Goal: Task Accomplishment & Management: Use online tool/utility

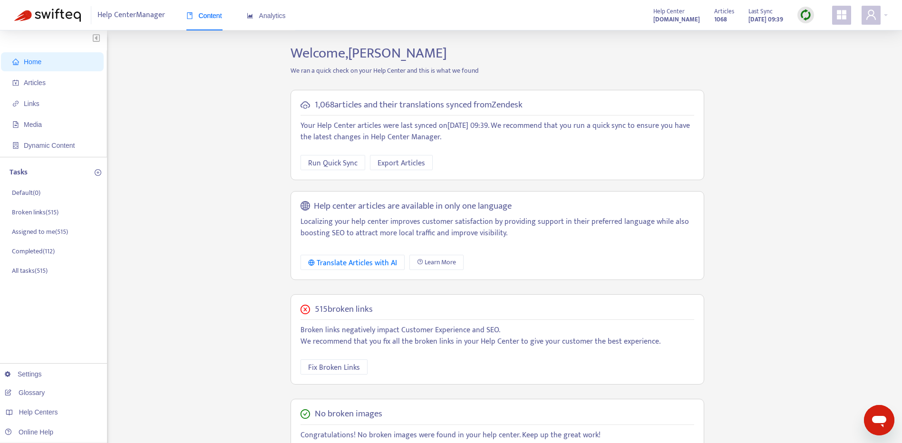
click at [874, 26] on div "Help Center Manager Content Analytics Help Center [DOMAIN_NAME] Articles 1068 L…" at bounding box center [451, 15] width 902 height 30
click at [874, 19] on icon "user" at bounding box center [871, 14] width 11 height 11
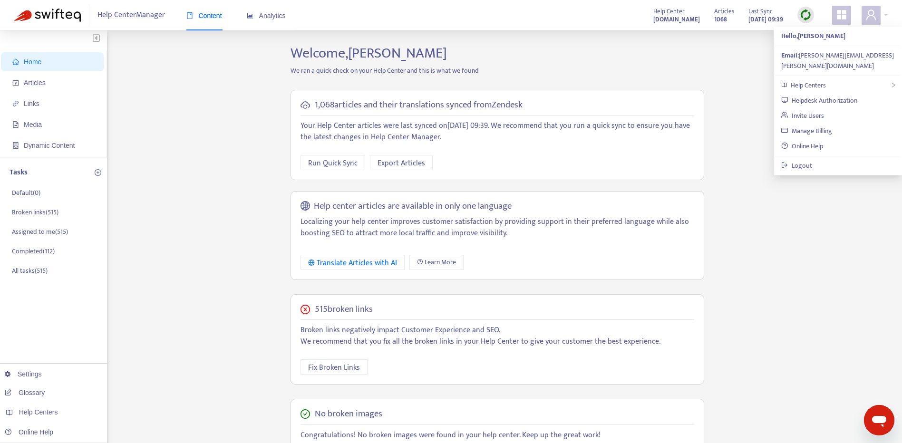
click at [775, 220] on div "Home Articles Links Media Dynamic Content Tasks Default ( 0 ) Broken links ( 51…" at bounding box center [451, 323] width 874 height 556
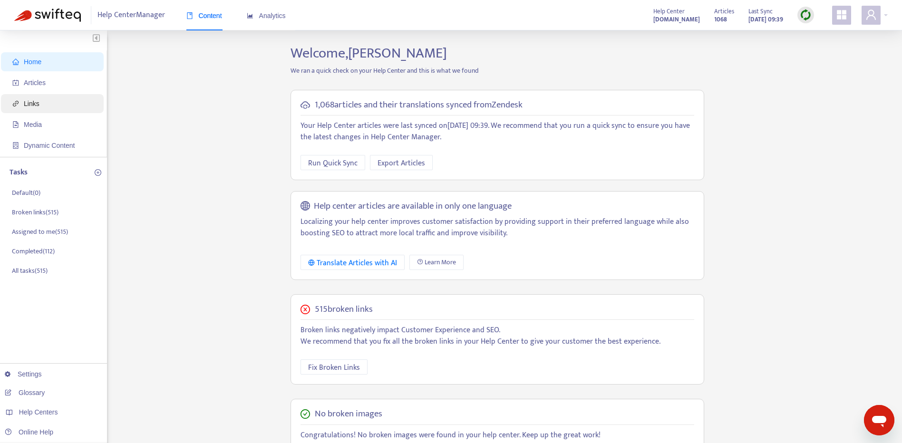
click at [52, 107] on span "Links" at bounding box center [54, 103] width 84 height 19
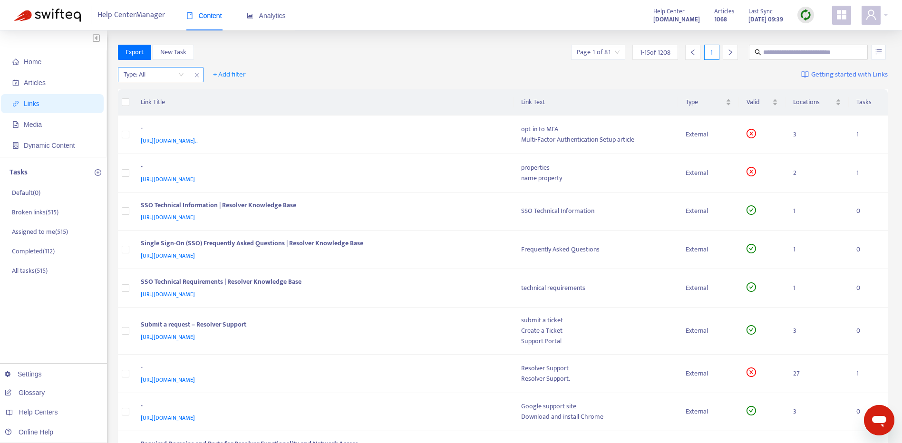
click at [153, 76] on input "search" at bounding box center [154, 75] width 60 height 14
click at [301, 53] on div "Export New Task Page 1 of 81 1 - 15 of 1208 1" at bounding box center [503, 52] width 770 height 15
click at [224, 77] on span "+ Add filter" at bounding box center [229, 74] width 33 height 11
click at [334, 56] on div "Export New Task Page 1 of 81 1 - 15 of 1208 1" at bounding box center [503, 52] width 770 height 15
click at [166, 69] on input "search" at bounding box center [154, 75] width 60 height 14
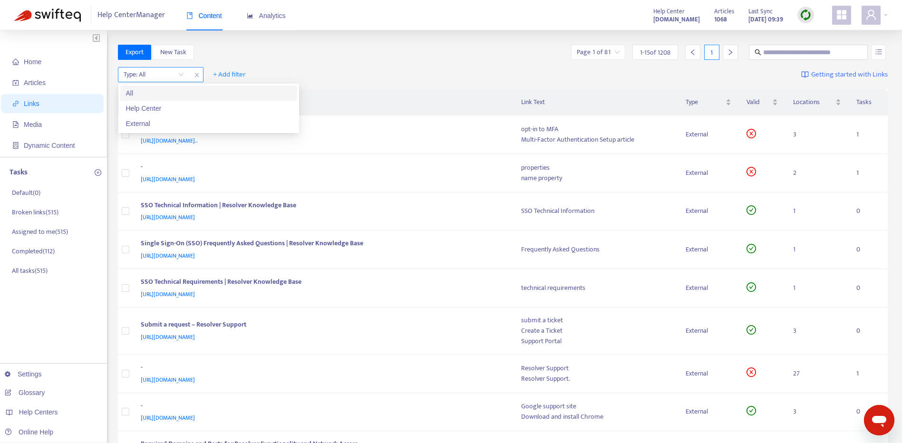
drag, startPoint x: 193, startPoint y: 75, endPoint x: 203, endPoint y: 77, distance: 10.6
click at [193, 75] on span "close" at bounding box center [197, 74] width 12 height 11
click at [143, 75] on span "+ Add filter" at bounding box center [143, 74] width 33 height 11
click at [131, 183] on span "Type" at bounding box center [144, 185] width 32 height 10
click at [180, 77] on input "search" at bounding box center [154, 75] width 60 height 14
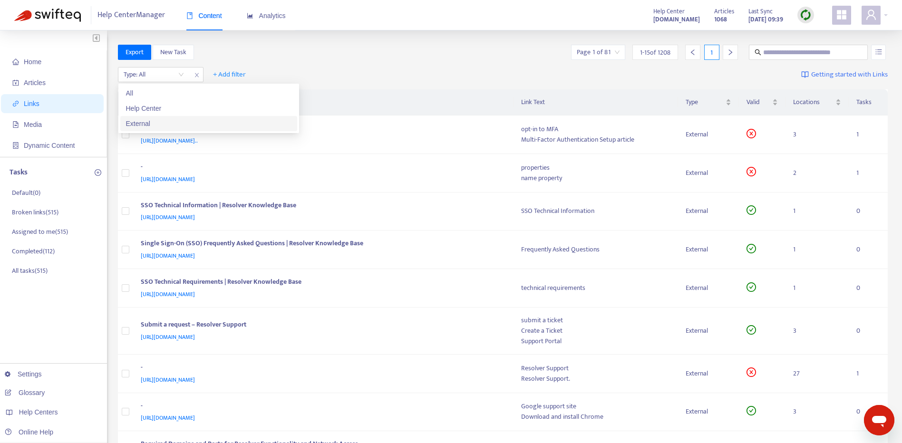
click at [125, 122] on div "External" at bounding box center [208, 123] width 177 height 15
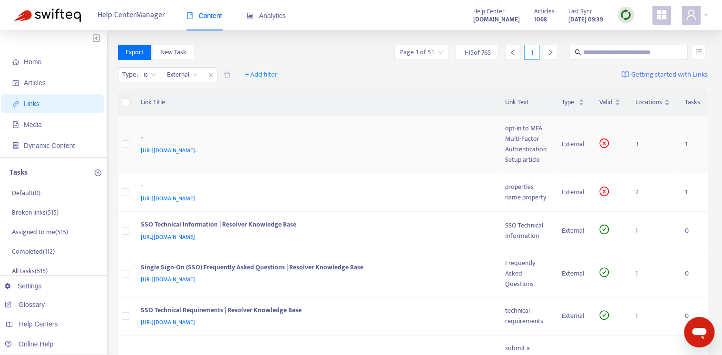
click at [270, 122] on td "- [URL][DOMAIN_NAME].." at bounding box center [315, 145] width 365 height 58
click at [198, 152] on span "[URL][DOMAIN_NAME].." at bounding box center [169, 151] width 57 height 10
click at [471, 129] on td "- [URL][DOMAIN_NAME].." at bounding box center [315, 145] width 365 height 58
click at [441, 134] on div "-" at bounding box center [314, 139] width 346 height 12
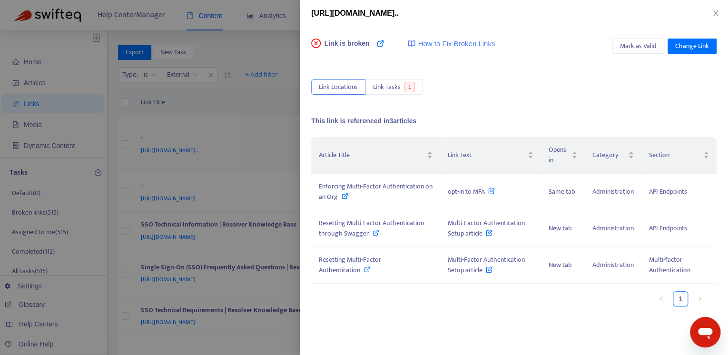
click at [442, 156] on div "Link is broken How to Fix Broken Links Mark as Valid Change Link Link Locations…" at bounding box center [514, 191] width 428 height 328
click at [348, 196] on icon at bounding box center [344, 196] width 7 height 7
click at [699, 47] on span "Change Link" at bounding box center [692, 46] width 34 height 10
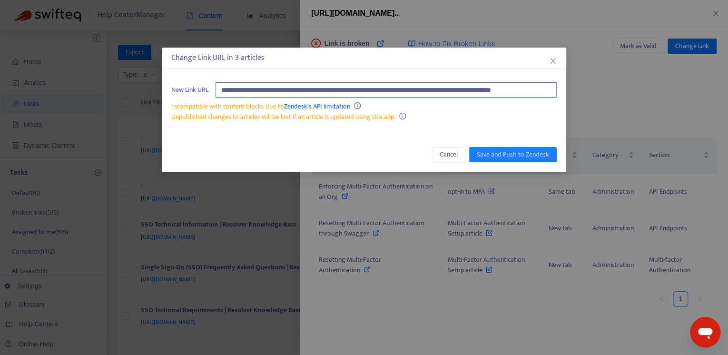
click at [378, 93] on input "**********" at bounding box center [385, 89] width 341 height 15
click at [339, 94] on input "**********" at bounding box center [385, 89] width 341 height 15
drag, startPoint x: 352, startPoint y: 88, endPoint x: 143, endPoint y: 90, distance: 209.3
click at [136, 89] on div "**********" at bounding box center [364, 177] width 728 height 355
type input "**********"
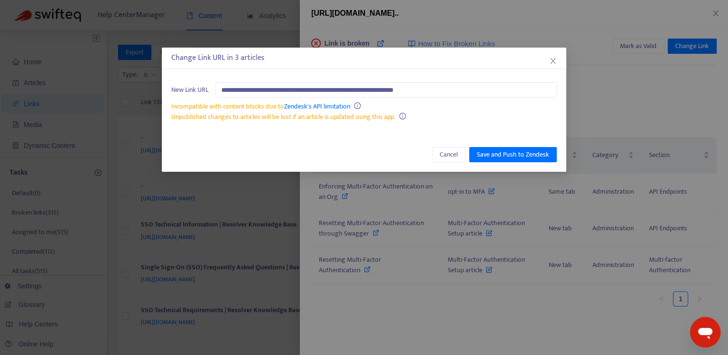
drag, startPoint x: 450, startPoint y: 107, endPoint x: 515, endPoint y: 139, distance: 71.9
click at [450, 107] on div "Incompatible with content blocks due to Zendesk's API limitation" at bounding box center [363, 106] width 385 height 10
click at [529, 153] on span "Save and Push to Zendesk" at bounding box center [513, 154] width 72 height 10
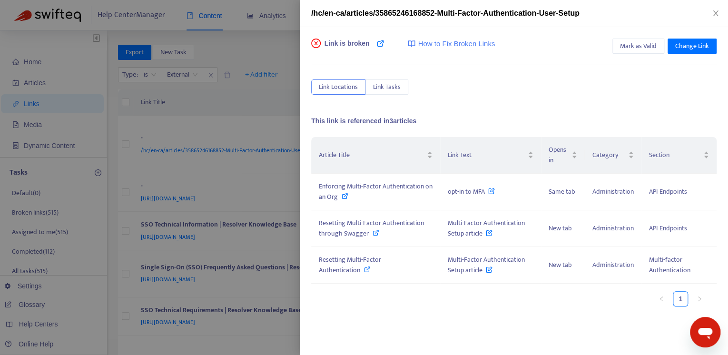
click at [497, 100] on div "Link is broken How to Fix Broken Links Mark as Valid Change Link Link Locations…" at bounding box center [513, 185] width 405 height 292
click at [718, 14] on icon "close" at bounding box center [715, 14] width 8 height 8
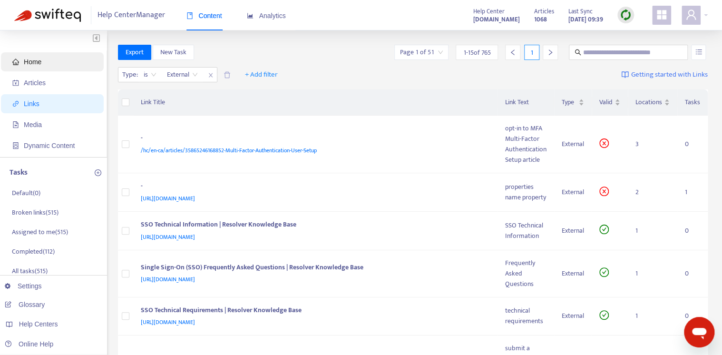
click at [40, 65] on span "Home" at bounding box center [33, 62] width 18 height 8
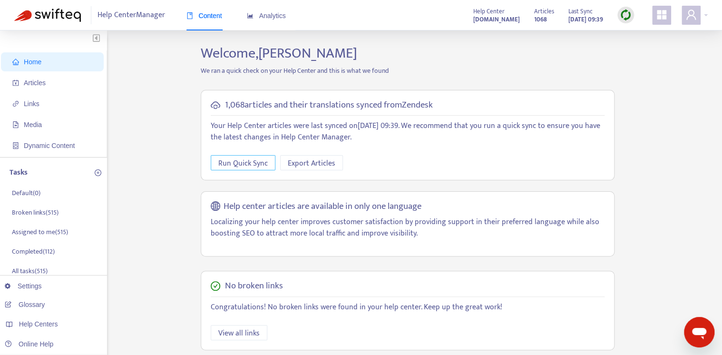
click at [237, 164] on span "Run Quick Sync" at bounding box center [242, 163] width 49 height 12
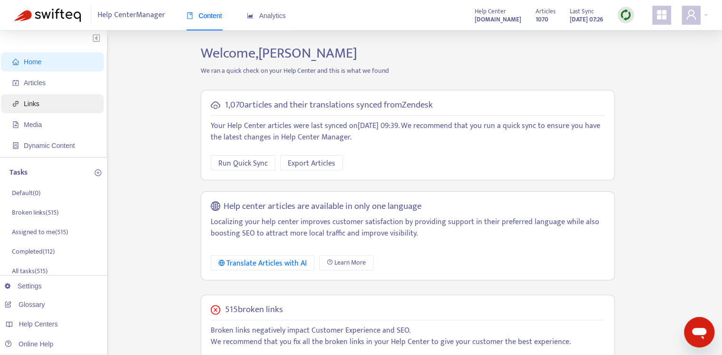
click at [47, 101] on span "Links" at bounding box center [54, 103] width 84 height 19
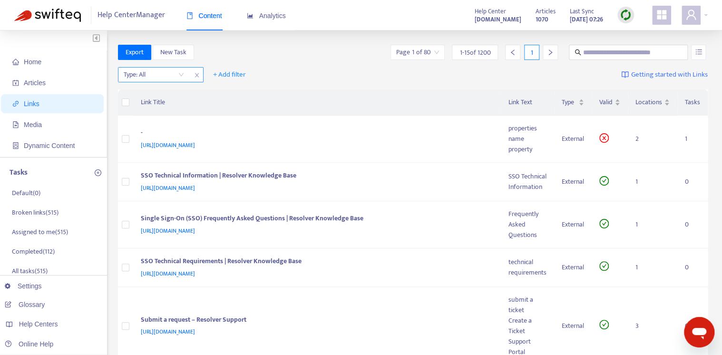
click at [162, 78] on input "search" at bounding box center [154, 75] width 60 height 14
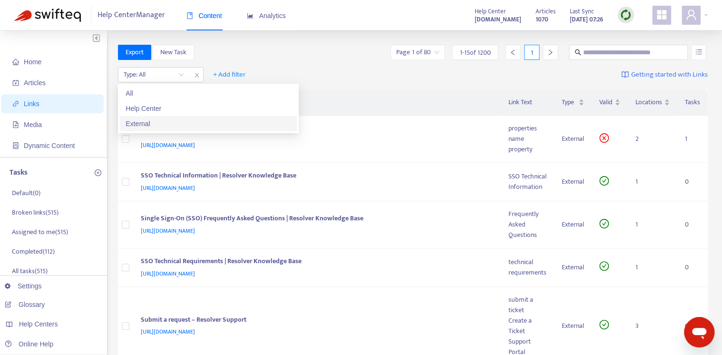
click at [165, 123] on div "External" at bounding box center [209, 123] width 166 height 10
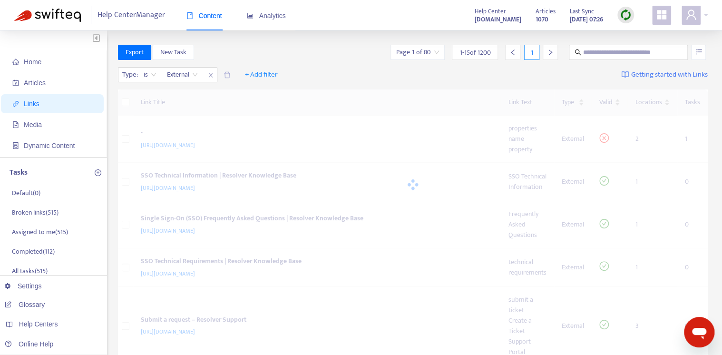
click at [341, 86] on div "Type : is External External + Add filter Getting started with Links" at bounding box center [413, 77] width 590 height 26
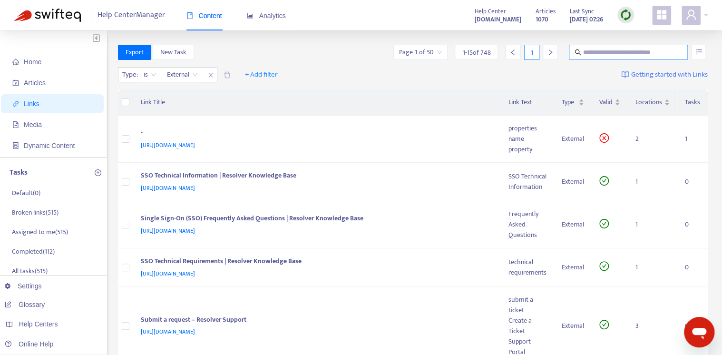
click at [611, 50] on input "text" at bounding box center [628, 52] width 91 height 10
paste input "**********"
type input "**********"
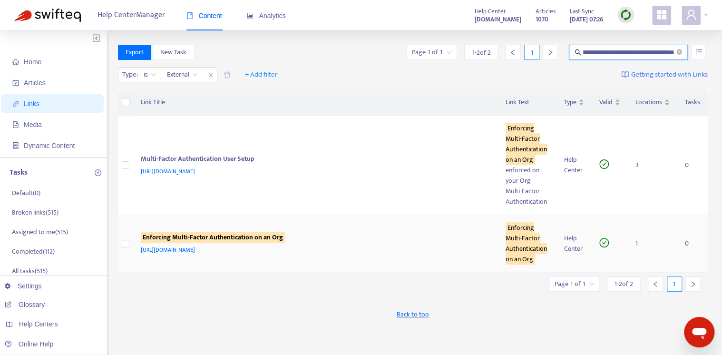
click at [339, 235] on div "Enforcing Multi-Factor Authentication on an Org" at bounding box center [314, 238] width 346 height 12
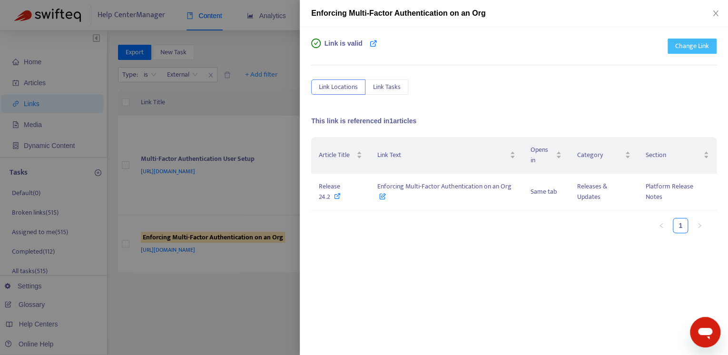
click at [685, 47] on span "Change Link" at bounding box center [692, 46] width 34 height 10
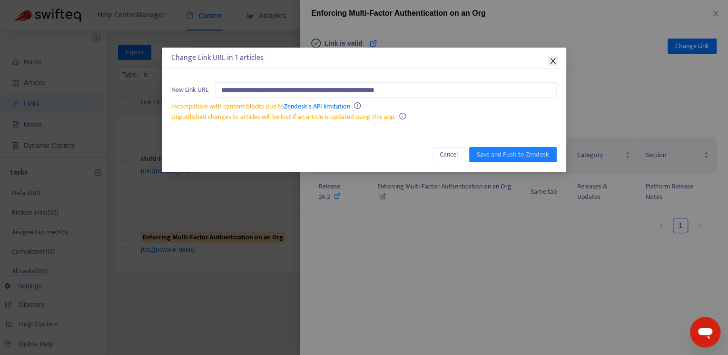
click at [552, 61] on icon "close" at bounding box center [552, 61] width 5 height 6
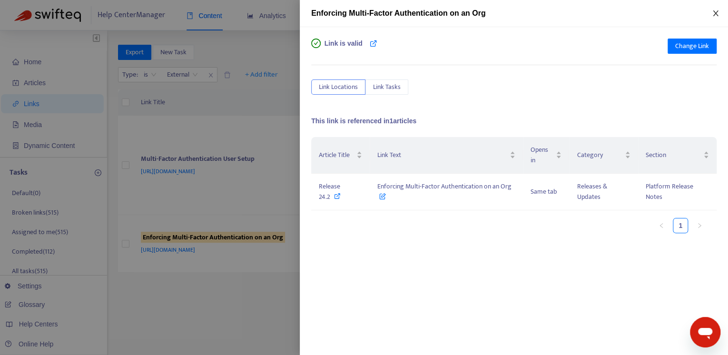
click at [715, 14] on icon "close" at bounding box center [714, 13] width 5 height 6
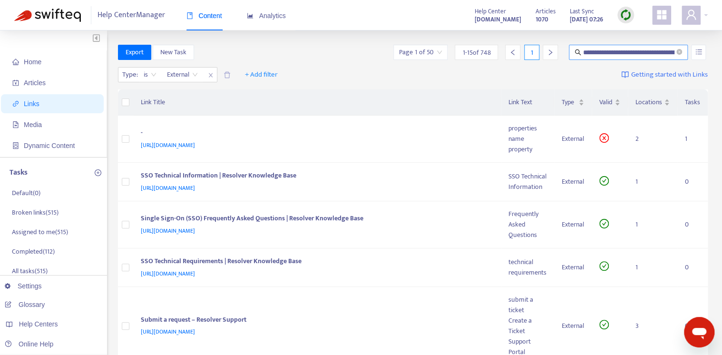
click at [656, 50] on input "**********" at bounding box center [628, 52] width 91 height 10
click at [678, 52] on icon "close-circle" at bounding box center [679, 52] width 6 height 6
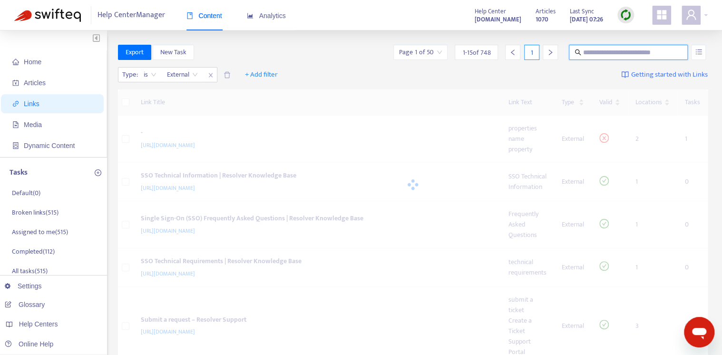
click at [655, 51] on input "text" at bounding box center [628, 52] width 91 height 10
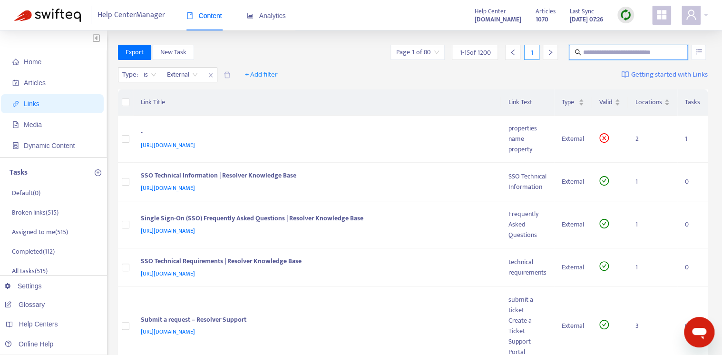
paste input "**********"
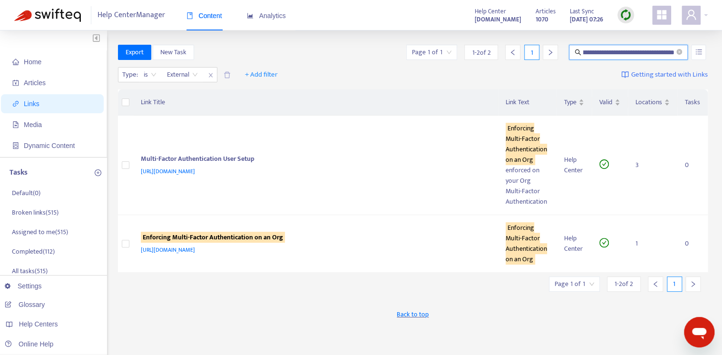
drag, startPoint x: 643, startPoint y: 52, endPoint x: 710, endPoint y: 46, distance: 66.4
click at [710, 46] on div "**********" at bounding box center [361, 315] width 722 height 571
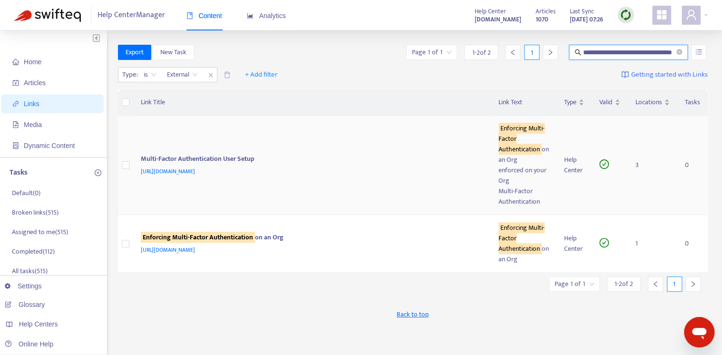
click at [245, 188] on td "Multi-Factor Authentication User Setup [URL][DOMAIN_NAME]" at bounding box center [312, 165] width 358 height 99
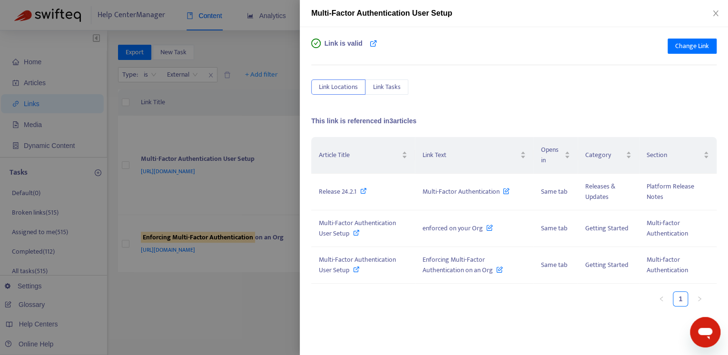
click at [275, 225] on div at bounding box center [364, 177] width 728 height 355
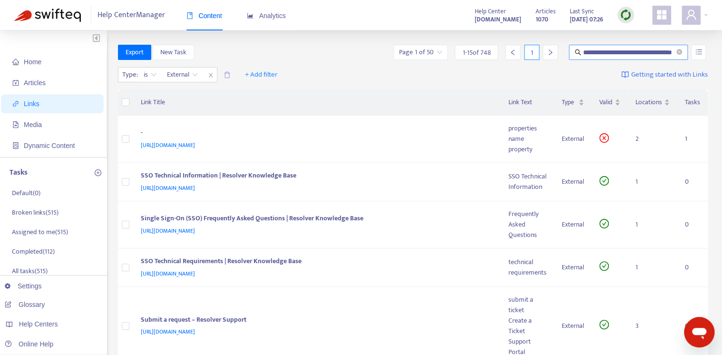
click at [679, 57] on span at bounding box center [679, 52] width 6 height 10
click at [666, 54] on input "**********" at bounding box center [628, 52] width 91 height 10
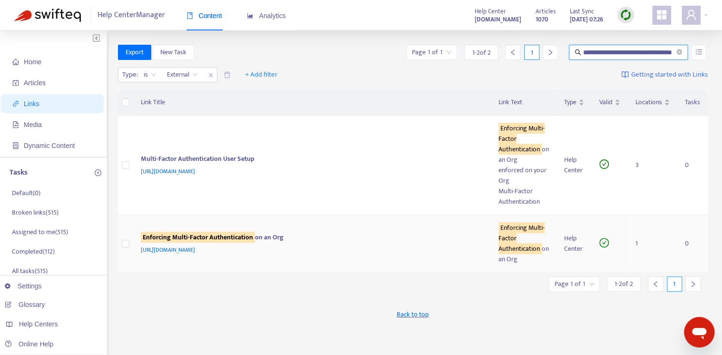
click at [430, 249] on div "[URL][DOMAIN_NAME]" at bounding box center [310, 249] width 339 height 10
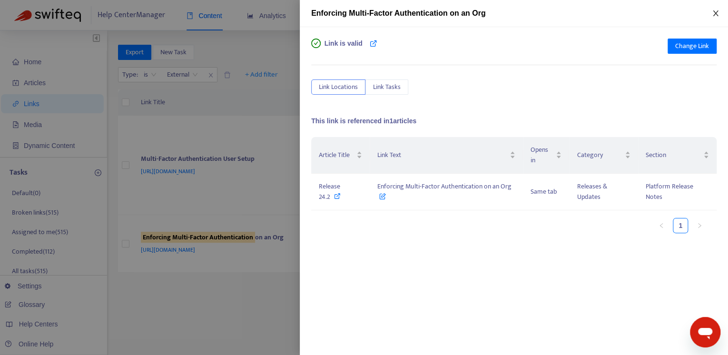
click at [716, 13] on icon "close" at bounding box center [715, 14] width 8 height 8
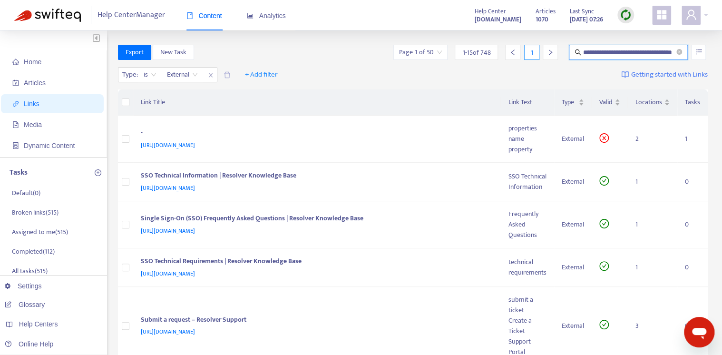
scroll to position [0, 19]
drag, startPoint x: 614, startPoint y: 53, endPoint x: 788, endPoint y: 46, distance: 174.2
type input "*********"
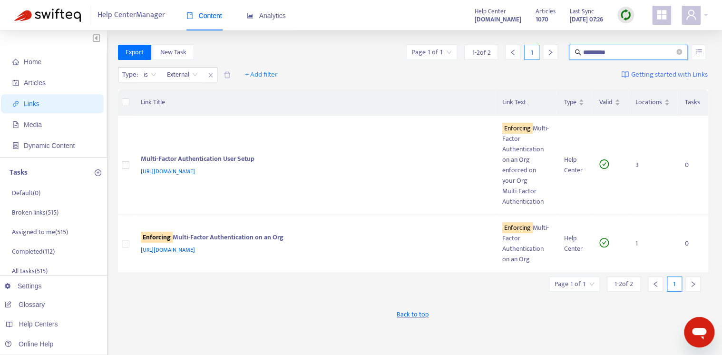
drag, startPoint x: 585, startPoint y: 50, endPoint x: 597, endPoint y: 53, distance: 12.8
click at [582, 49] on span "*********" at bounding box center [628, 52] width 119 height 15
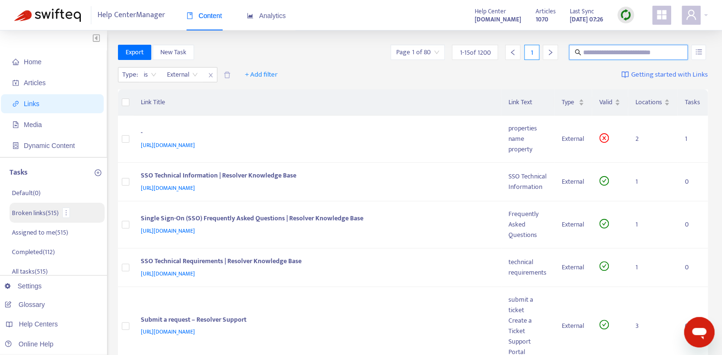
click at [47, 215] on p "Broken links ( 515 )" at bounding box center [35, 213] width 47 height 10
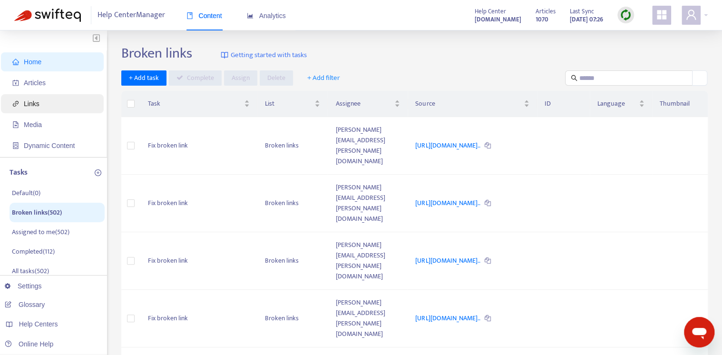
click at [44, 103] on span "Links" at bounding box center [54, 103] width 84 height 19
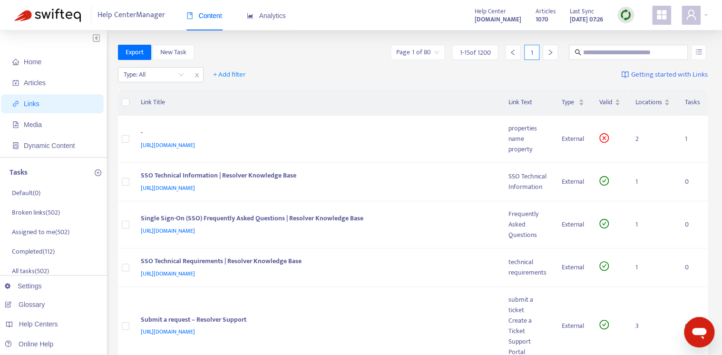
click at [141, 82] on div "Type: All + Add filter Getting started with Links" at bounding box center [413, 77] width 590 height 26
click at [149, 75] on input "search" at bounding box center [154, 75] width 60 height 14
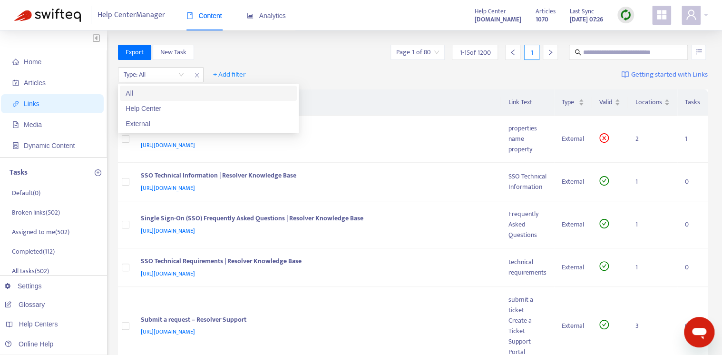
drag, startPoint x: 280, startPoint y: 58, endPoint x: 304, endPoint y: 62, distance: 24.6
click at [280, 58] on div "Export New Task Page 1 of 80 1 - 15 of 1200 1" at bounding box center [413, 52] width 590 height 15
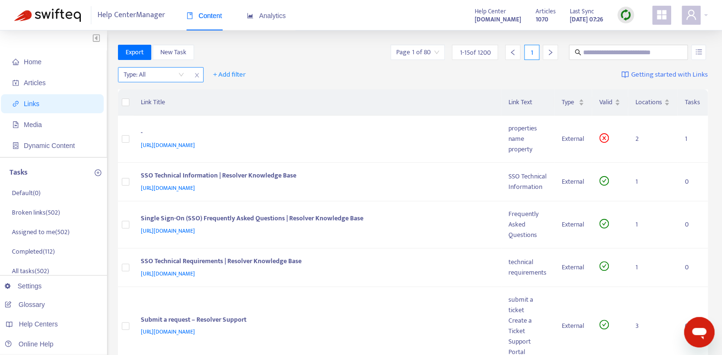
click at [174, 72] on input "search" at bounding box center [154, 75] width 60 height 14
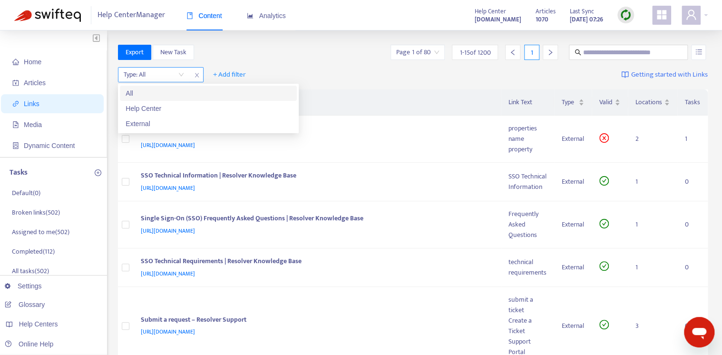
click at [198, 74] on icon "close" at bounding box center [197, 75] width 6 height 6
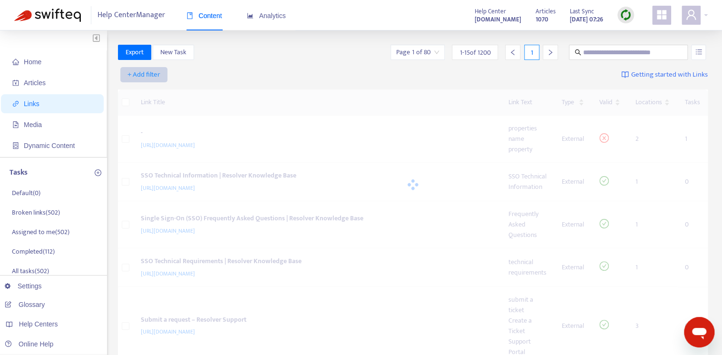
click at [148, 72] on span "+ Add filter" at bounding box center [143, 74] width 33 height 11
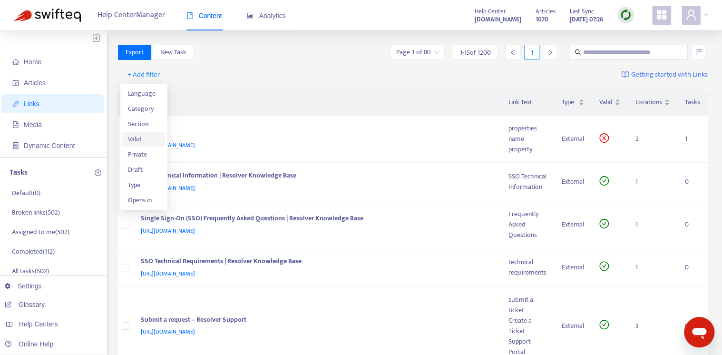
click at [146, 139] on span "Valid" at bounding box center [144, 139] width 32 height 10
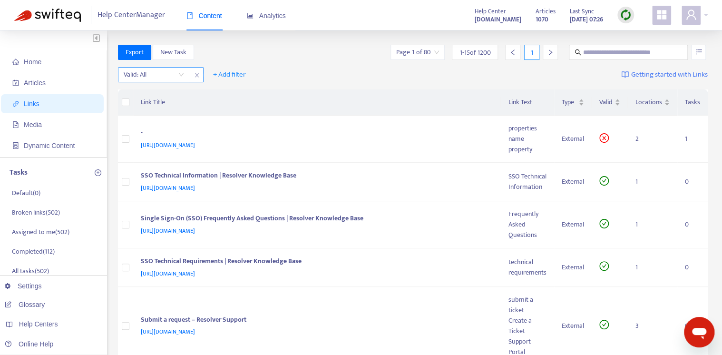
click at [183, 79] on input "search" at bounding box center [154, 75] width 60 height 14
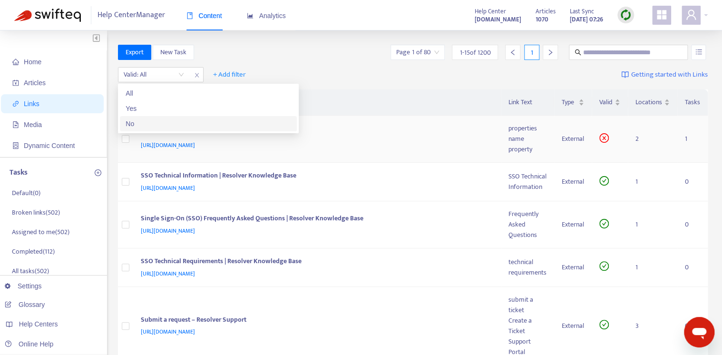
drag, startPoint x: 144, startPoint y: 127, endPoint x: 155, endPoint y: 125, distance: 10.7
click at [144, 127] on div "No" at bounding box center [209, 123] width 166 height 10
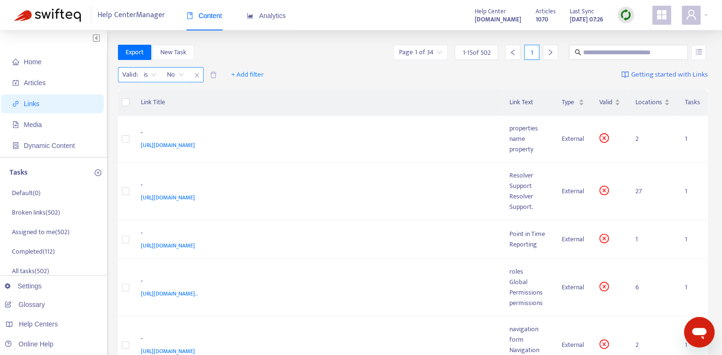
click at [194, 78] on span "close" at bounding box center [197, 74] width 12 height 11
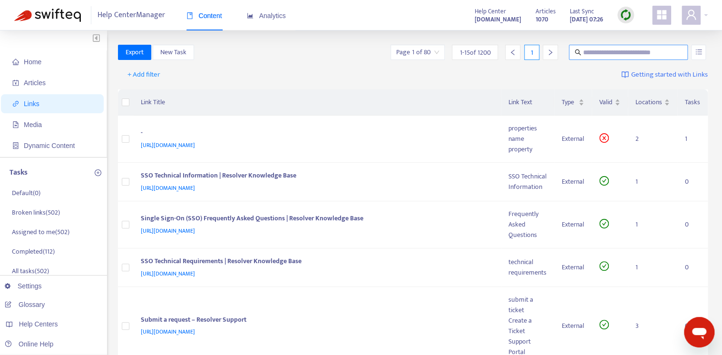
click at [614, 55] on input "text" at bounding box center [628, 52] width 91 height 10
paste input "**********"
type input "**********"
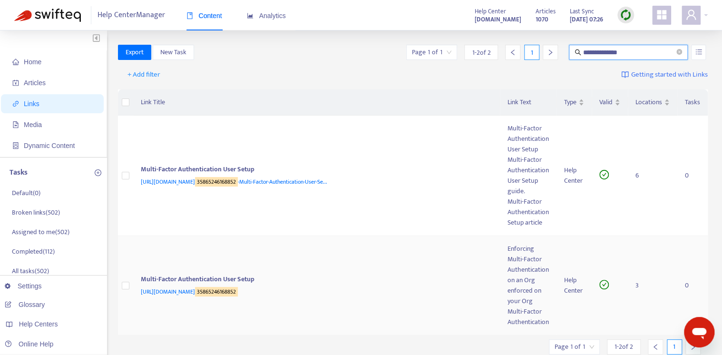
click at [323, 278] on div "Multi-Factor Authentication User Setup" at bounding box center [315, 280] width 348 height 12
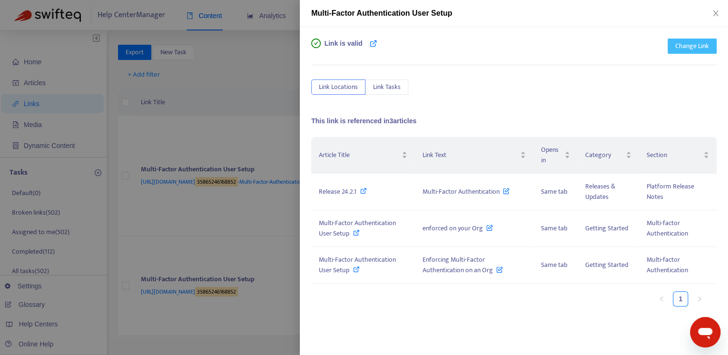
click at [687, 41] on span "Change Link" at bounding box center [692, 46] width 34 height 10
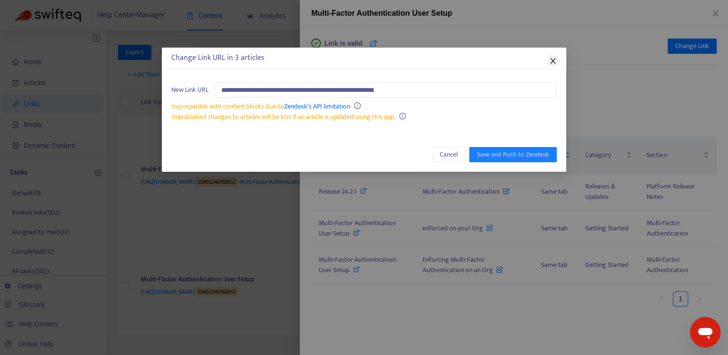
click at [553, 56] on button "Close" at bounding box center [552, 61] width 10 height 10
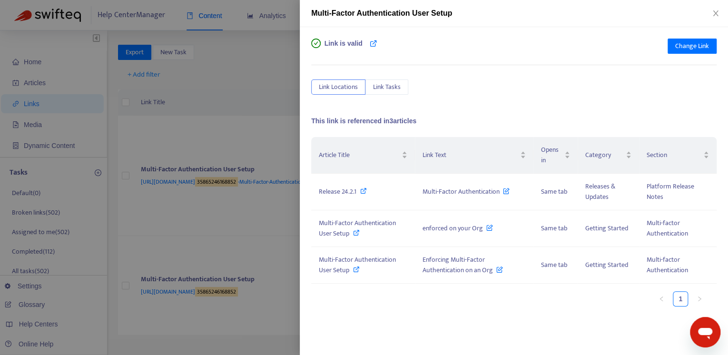
click at [583, 94] on div "Link Locations Link Tasks" at bounding box center [513, 86] width 405 height 15
click at [719, 10] on button "Close" at bounding box center [715, 13] width 13 height 9
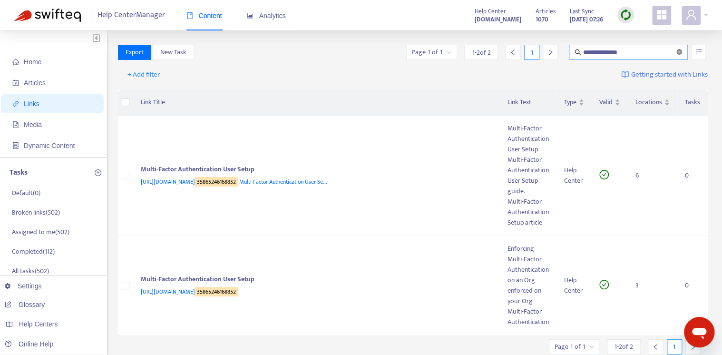
click at [678, 55] on span at bounding box center [679, 52] width 6 height 9
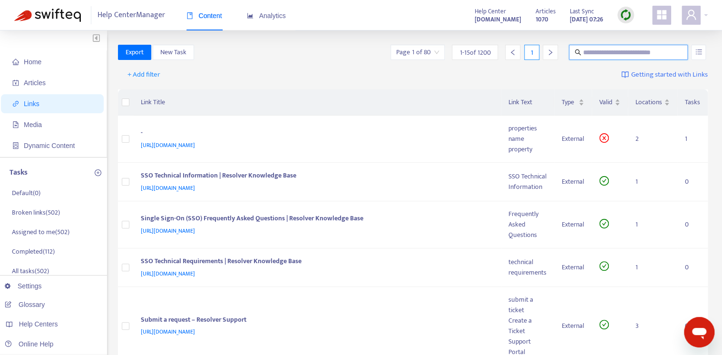
click at [603, 51] on input "text" at bounding box center [628, 52] width 91 height 10
paste input "**********"
type input "**********"
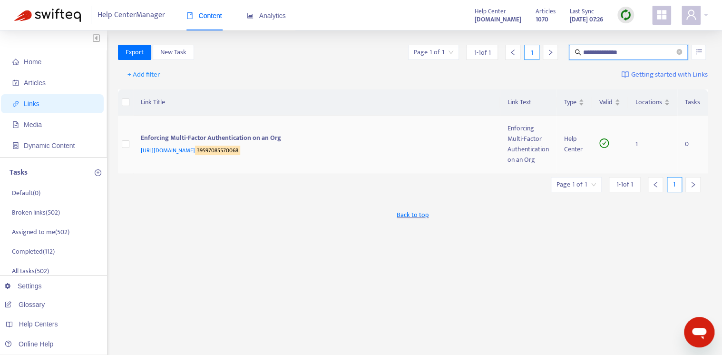
click at [325, 134] on div "Enforcing Multi-Factor Authentication on an Org" at bounding box center [315, 139] width 348 height 12
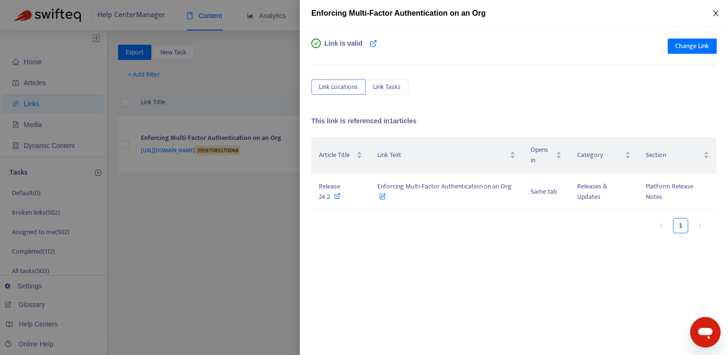
click at [715, 12] on icon "close" at bounding box center [714, 13] width 5 height 6
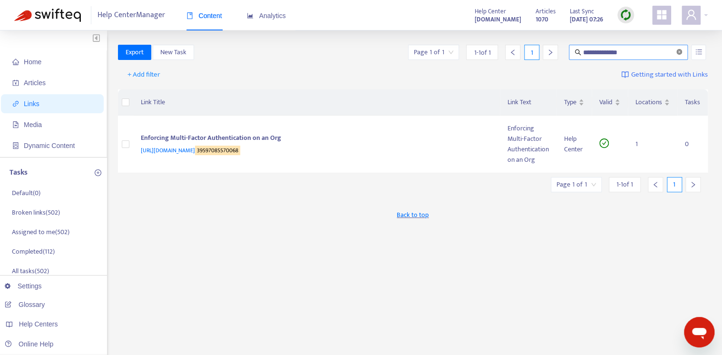
click at [678, 51] on icon "close-circle" at bounding box center [679, 52] width 6 height 6
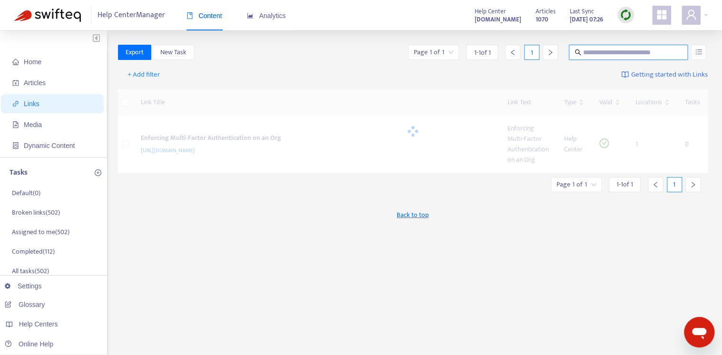
click at [639, 50] on input "text" at bounding box center [628, 52] width 91 height 10
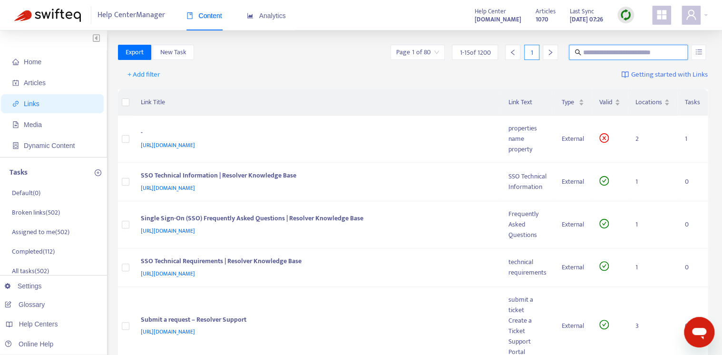
paste input "**********"
type input "**********"
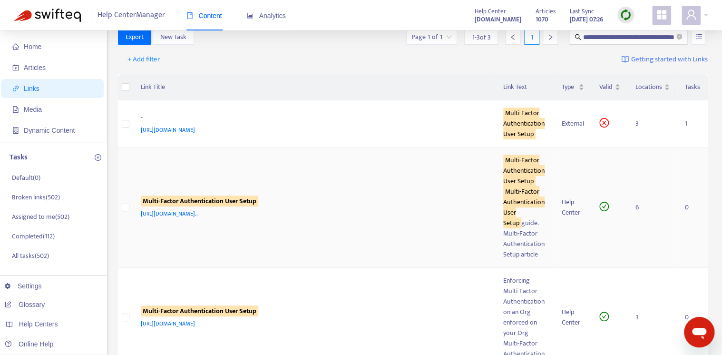
scroll to position [38, 0]
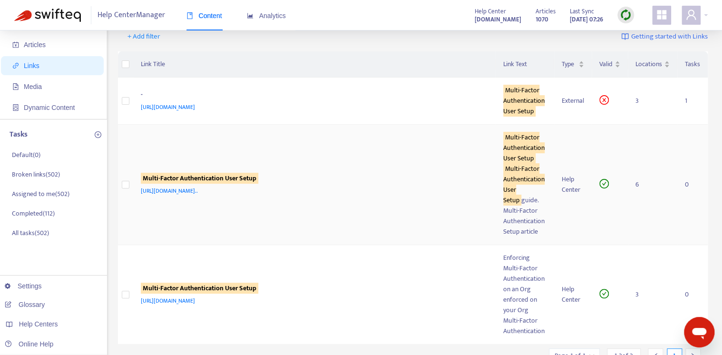
click at [332, 161] on td "Multi-Factor Authentication User Setup [URL][DOMAIN_NAME].." at bounding box center [314, 185] width 363 height 120
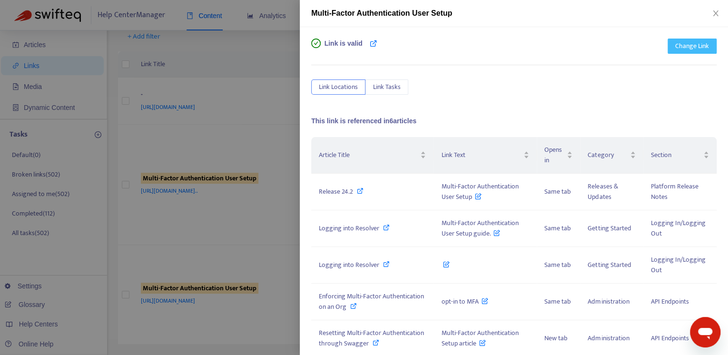
click at [685, 47] on span "Change Link" at bounding box center [692, 46] width 34 height 10
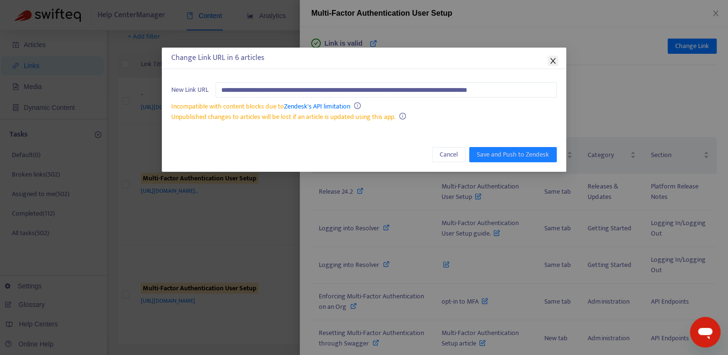
click at [556, 59] on span "Close" at bounding box center [552, 61] width 10 height 8
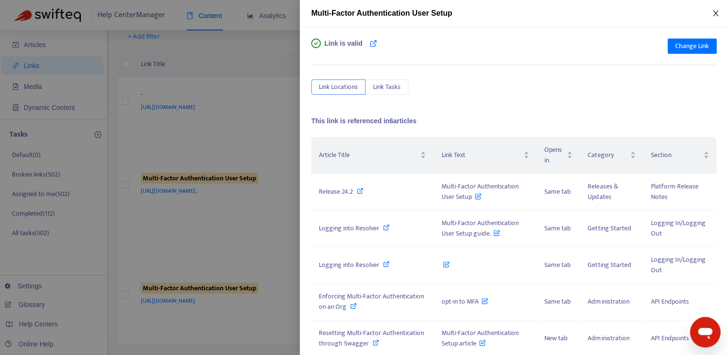
click at [711, 9] on button "Close" at bounding box center [715, 13] width 13 height 9
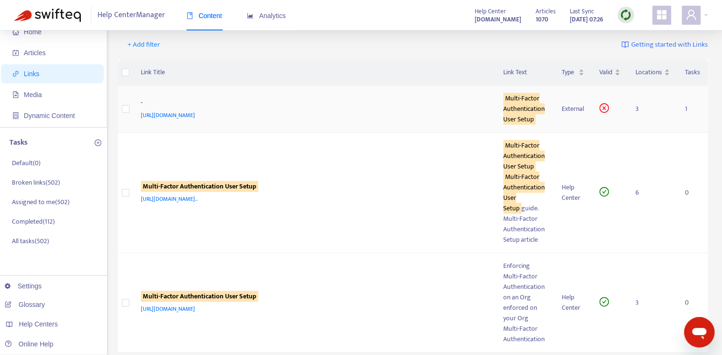
scroll to position [0, 0]
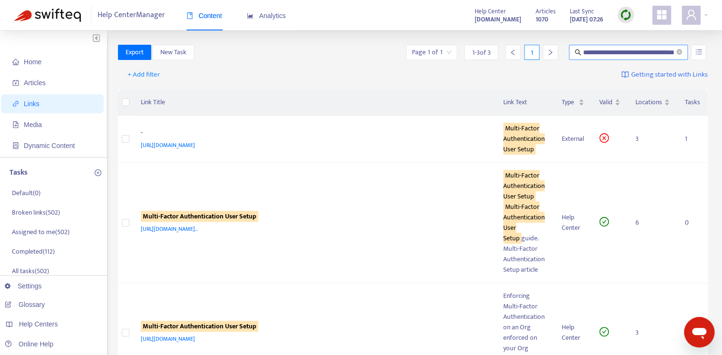
click at [676, 53] on icon "close-circle" at bounding box center [679, 52] width 6 height 6
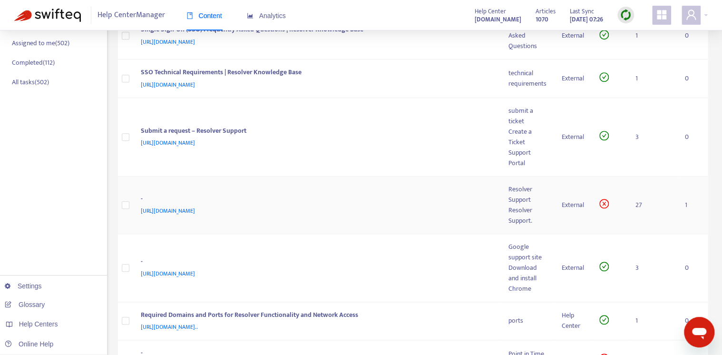
click at [421, 206] on div "-" at bounding box center [315, 200] width 349 height 12
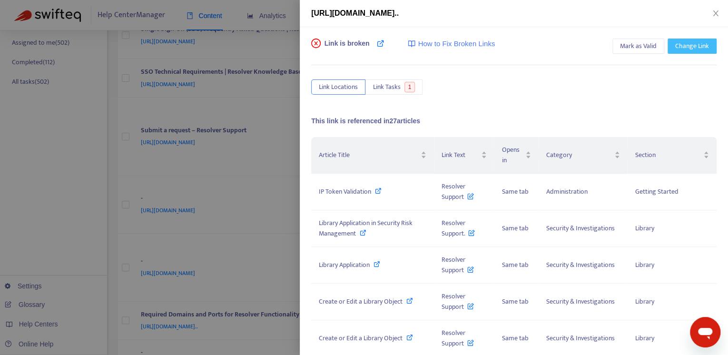
click at [688, 46] on span "Change Link" at bounding box center [692, 46] width 34 height 10
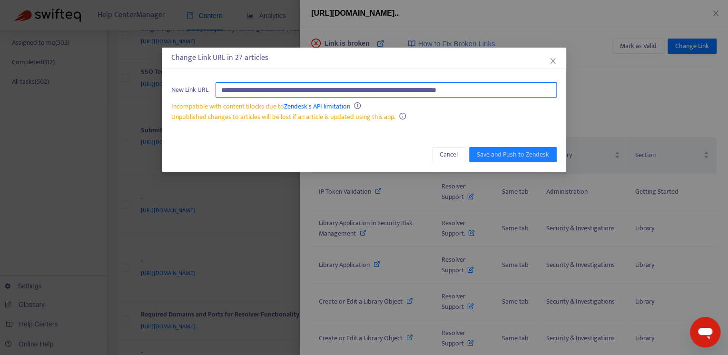
click at [354, 96] on input "**********" at bounding box center [385, 89] width 341 height 15
click at [355, 93] on input "**********" at bounding box center [385, 89] width 341 height 15
click at [350, 87] on input "**********" at bounding box center [385, 89] width 341 height 15
click at [552, 63] on icon "close" at bounding box center [553, 61] width 8 height 8
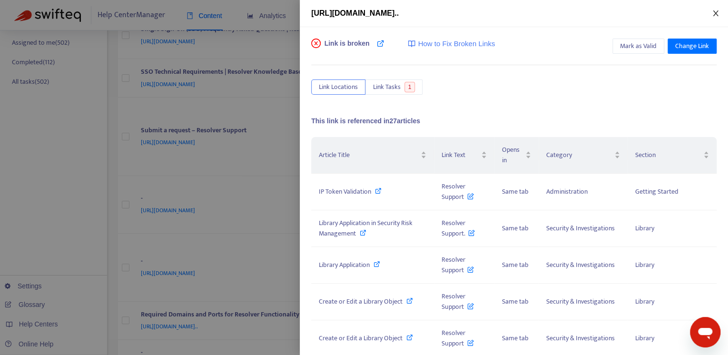
click at [716, 12] on icon "close" at bounding box center [714, 13] width 5 height 6
